Goal: Navigation & Orientation: Find specific page/section

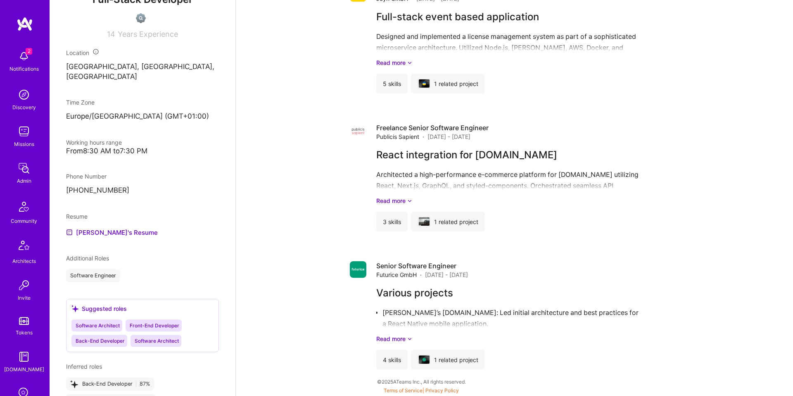
scroll to position [304, 0]
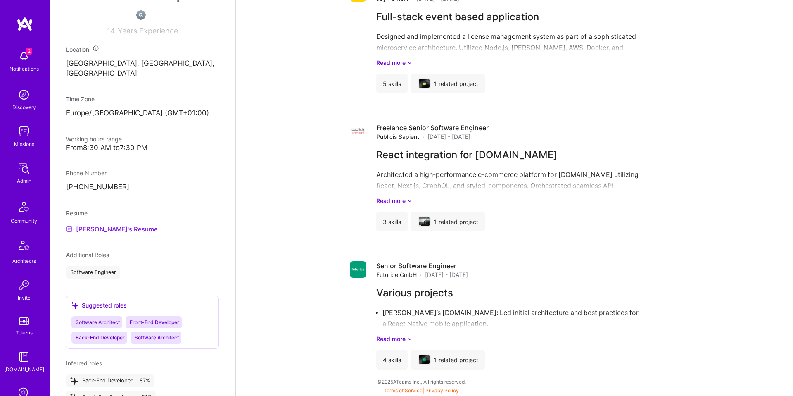
click at [108, 224] on link "Marko's Resume" at bounding box center [112, 229] width 92 height 10
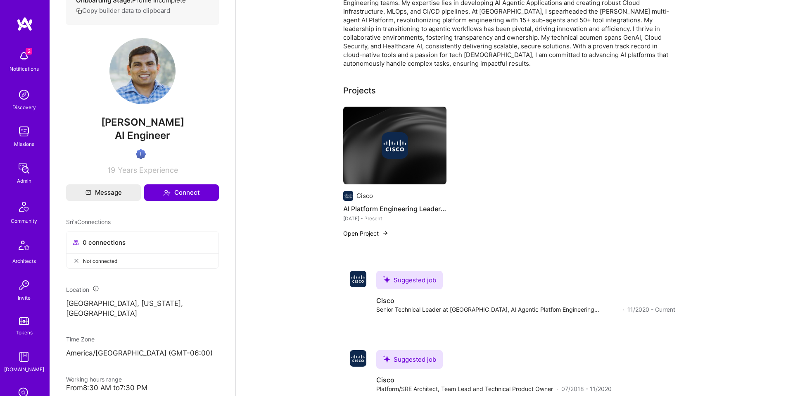
scroll to position [163, 0]
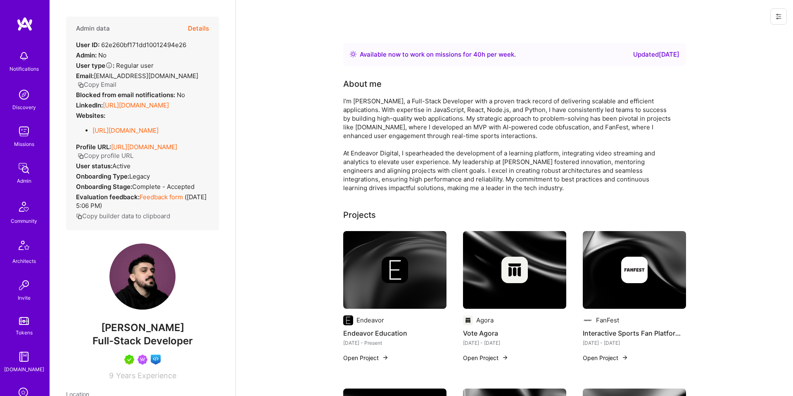
click at [196, 23] on button "Details" at bounding box center [198, 29] width 21 height 24
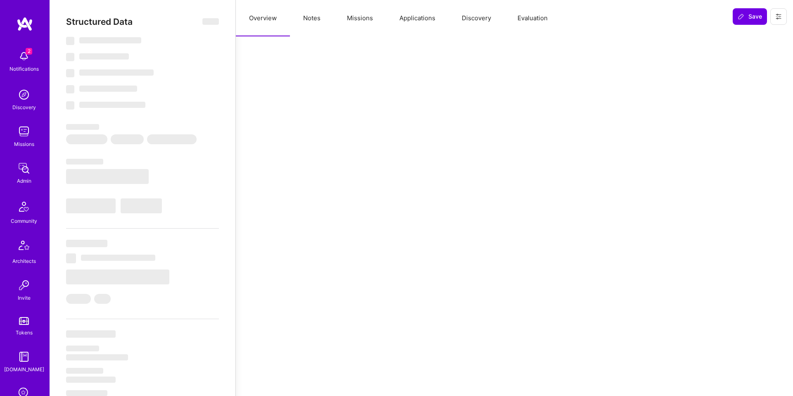
click at [442, 18] on button "Applications" at bounding box center [417, 18] width 62 height 36
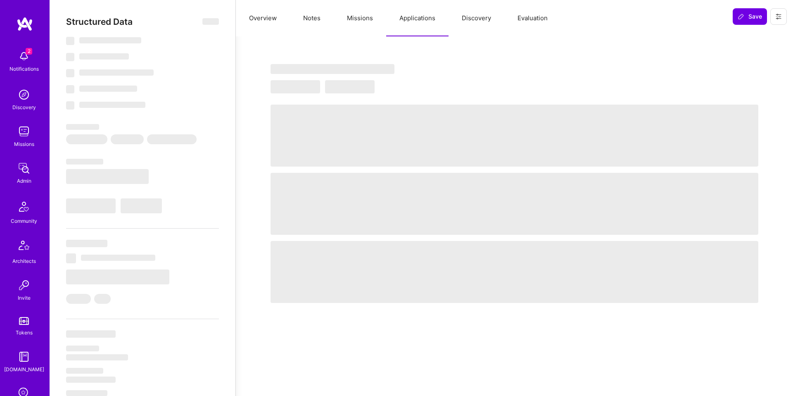
select select "Right Now"
select select "5"
select select "4"
select select "7"
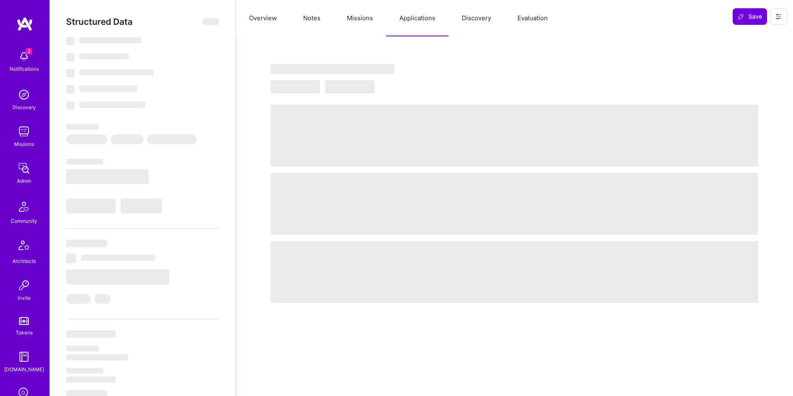
select select "RS"
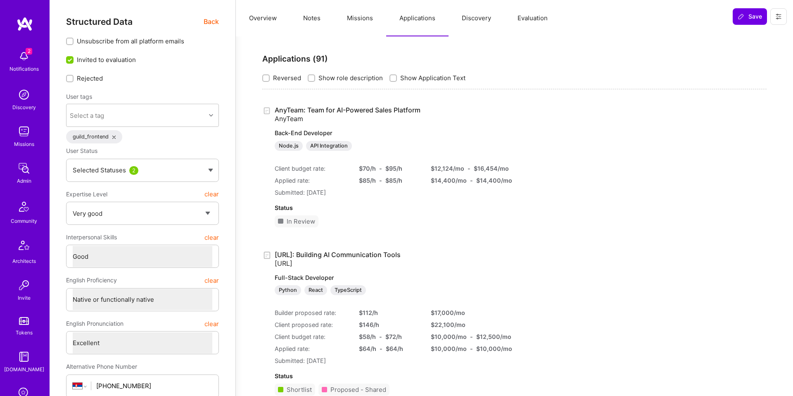
click at [447, 81] on span "Show Application Text" at bounding box center [432, 77] width 65 height 9
click at [397, 81] on input "Show Application Text" at bounding box center [394, 79] width 6 height 6
checkbox input "true"
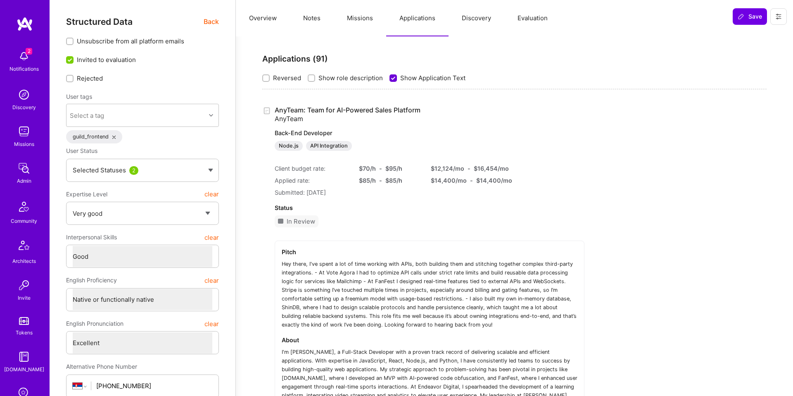
drag, startPoint x: 268, startPoint y: 22, endPoint x: 249, endPoint y: 19, distance: 19.7
click at [268, 23] on button "Overview" at bounding box center [263, 18] width 54 height 36
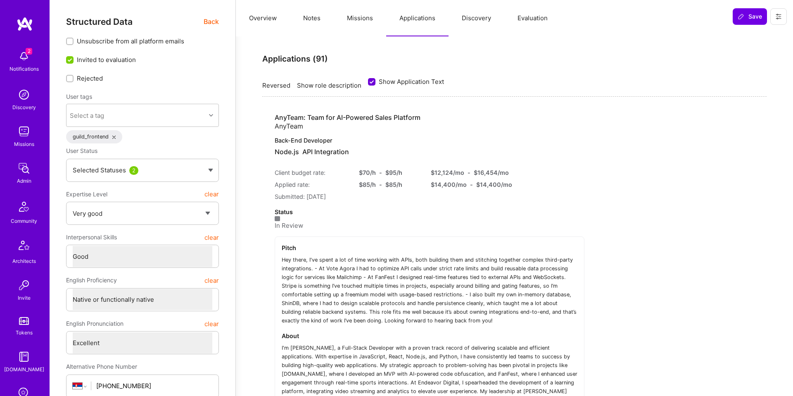
click at [217, 19] on span "Back" at bounding box center [211, 22] width 15 height 10
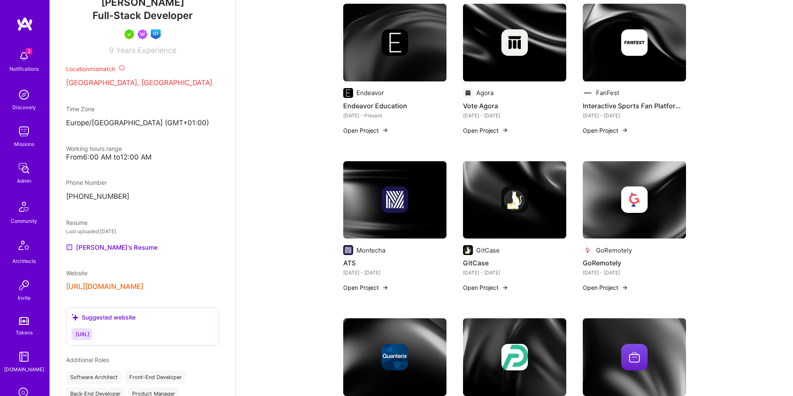
scroll to position [327, 0]
click at [115, 250] on link "Nikola's Resume" at bounding box center [112, 245] width 92 height 10
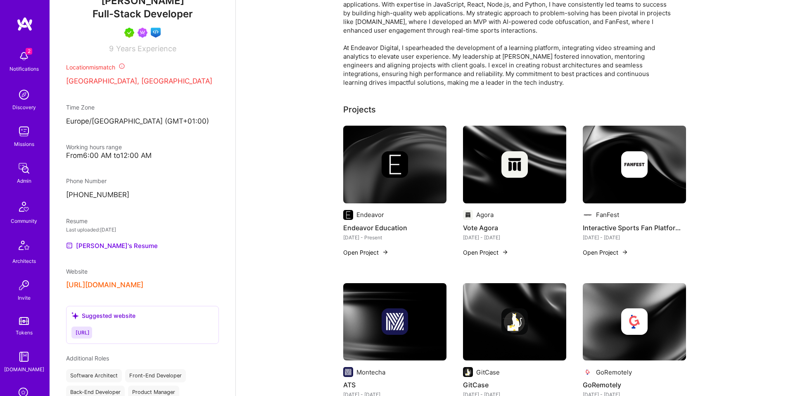
scroll to position [0, 0]
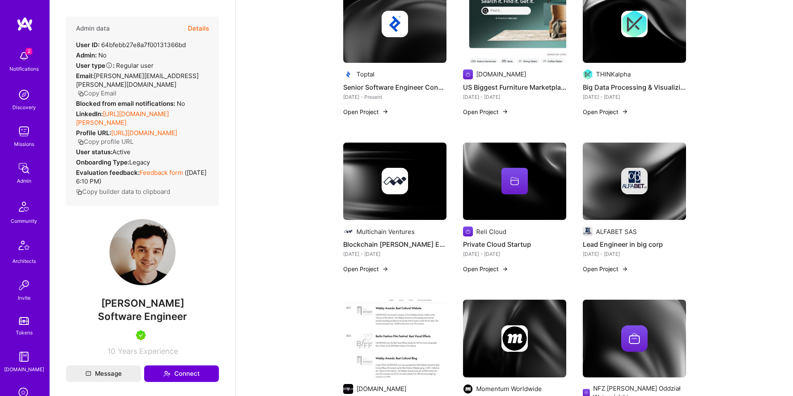
scroll to position [211, 0]
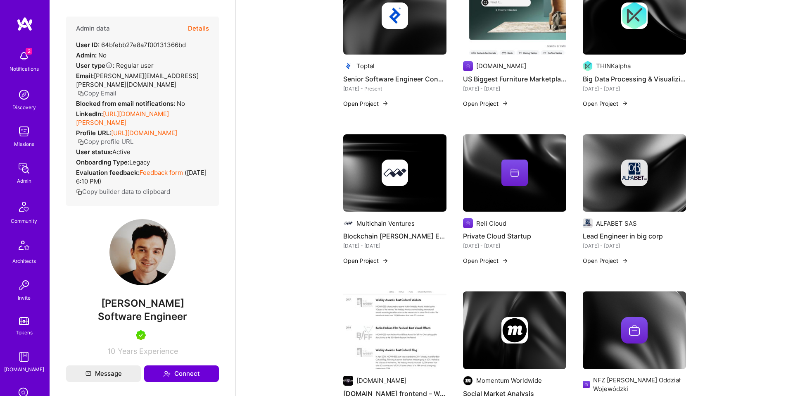
click at [612, 102] on button "Open Project" at bounding box center [605, 103] width 45 height 9
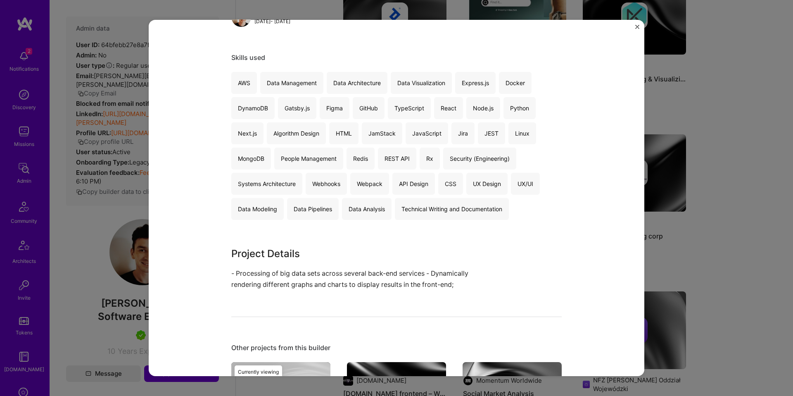
scroll to position [136, 0]
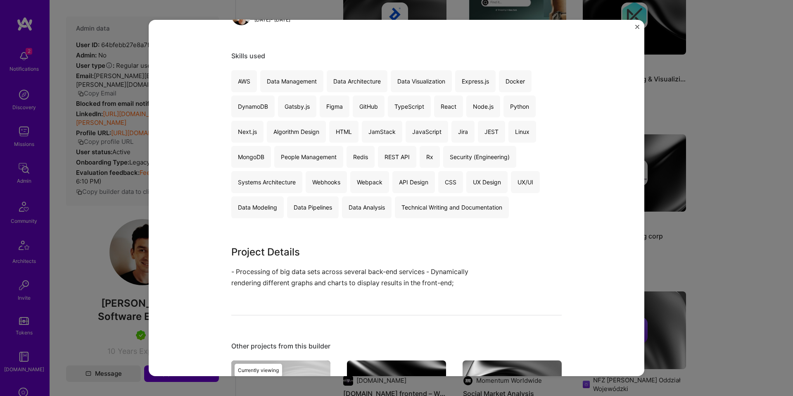
click at [672, 237] on div "Big Data Processing & Visualizing THINKalpha Financial Services / Fintech Proje…" at bounding box center [396, 198] width 793 height 396
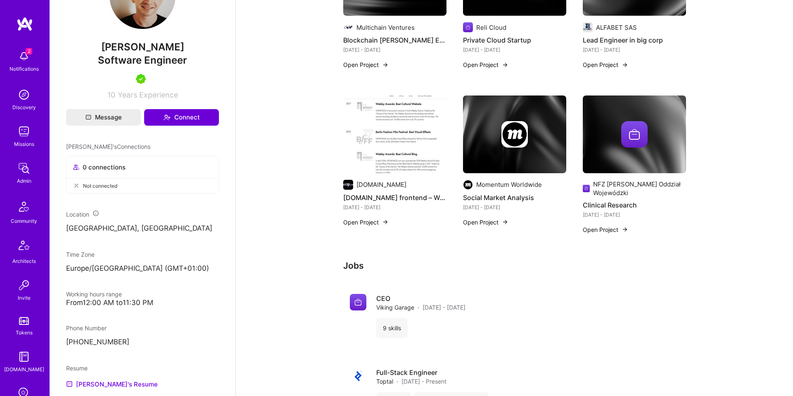
scroll to position [346, 0]
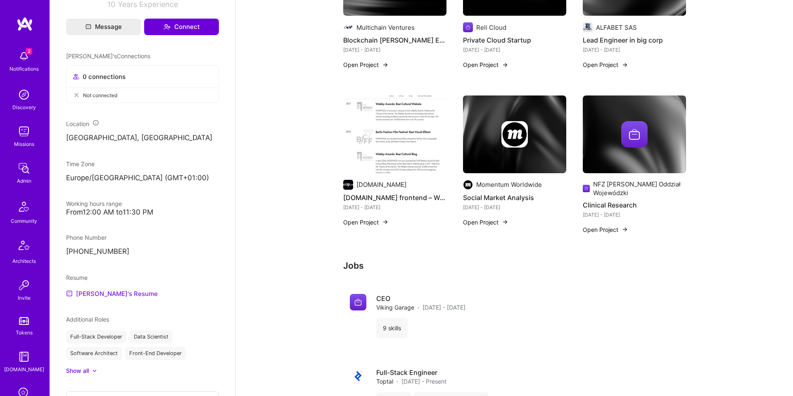
click at [102, 292] on link "Michal's Resume" at bounding box center [112, 293] width 92 height 10
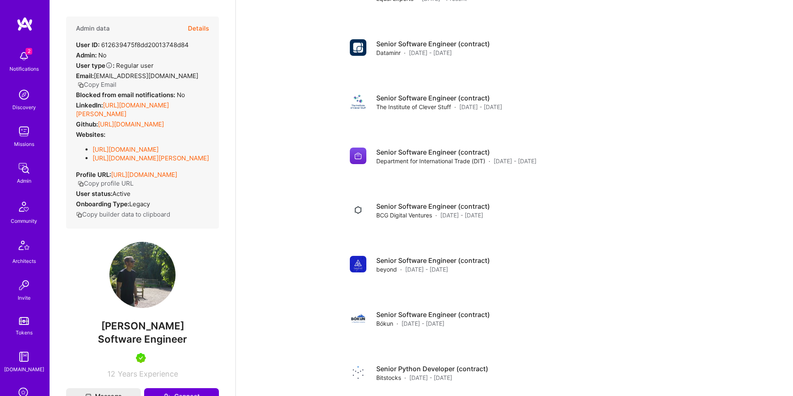
click at [158, 101] on link "https://linkedin.com/in/sean-blumenfeld-195bb653" at bounding box center [122, 109] width 93 height 17
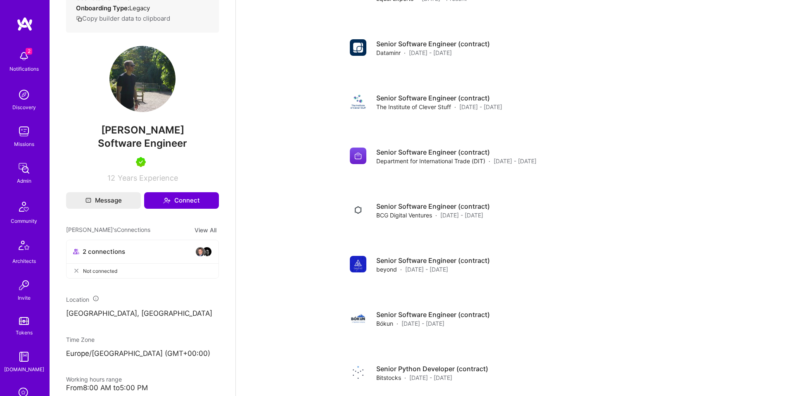
scroll to position [196, 0]
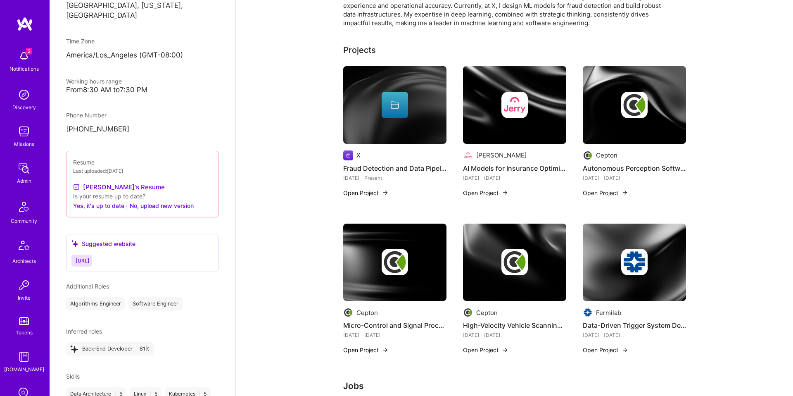
scroll to position [294, 0]
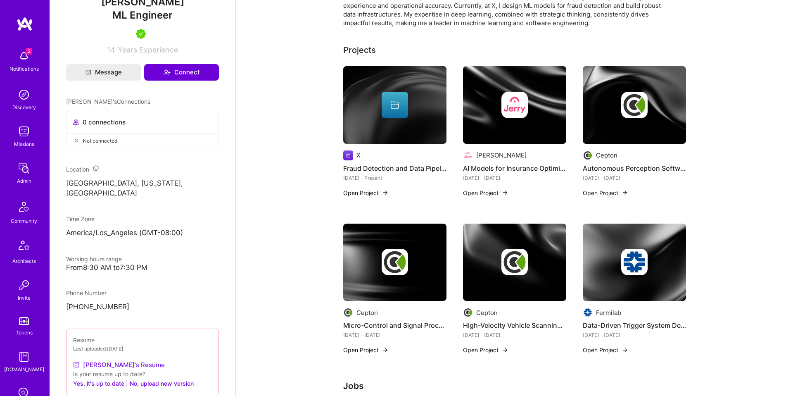
click at [111, 359] on link "[PERSON_NAME]'s Resume" at bounding box center [119, 364] width 92 height 10
